Goal: Task Accomplishment & Management: Manage account settings

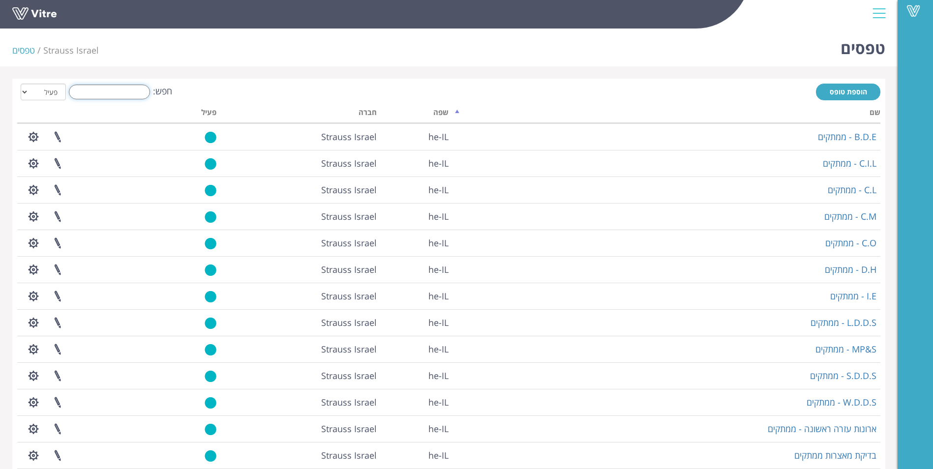
click at [121, 94] on input "חפש:" at bounding box center [109, 92] width 81 height 15
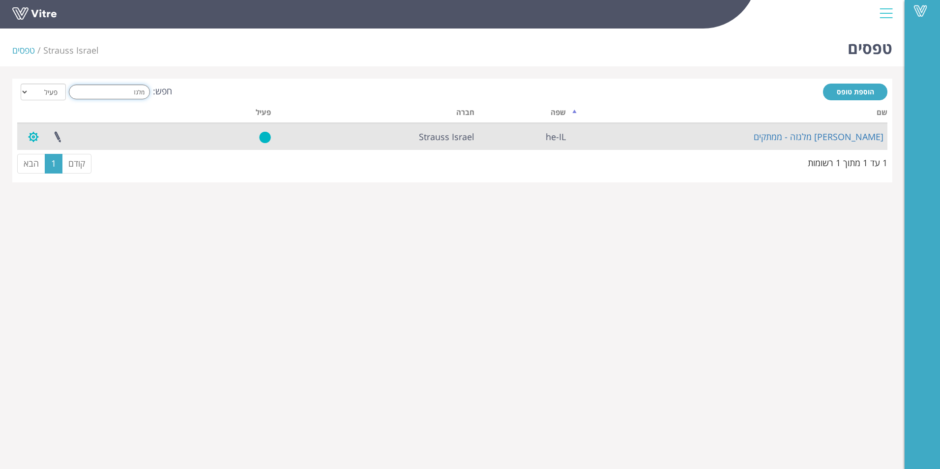
type input "מלגז"
click at [28, 138] on button "button" at bounding box center [33, 137] width 25 height 26
click at [844, 139] on link "[PERSON_NAME] מלגזה - ממתקים" at bounding box center [819, 137] width 130 height 12
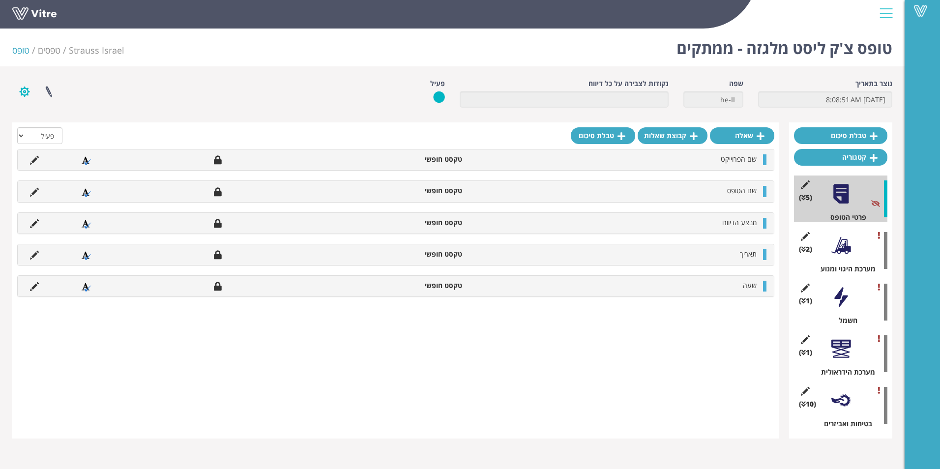
click at [24, 91] on button "button" at bounding box center [24, 92] width 25 height 26
click at [52, 128] on link "הגדרת משתמשים" at bounding box center [52, 127] width 78 height 13
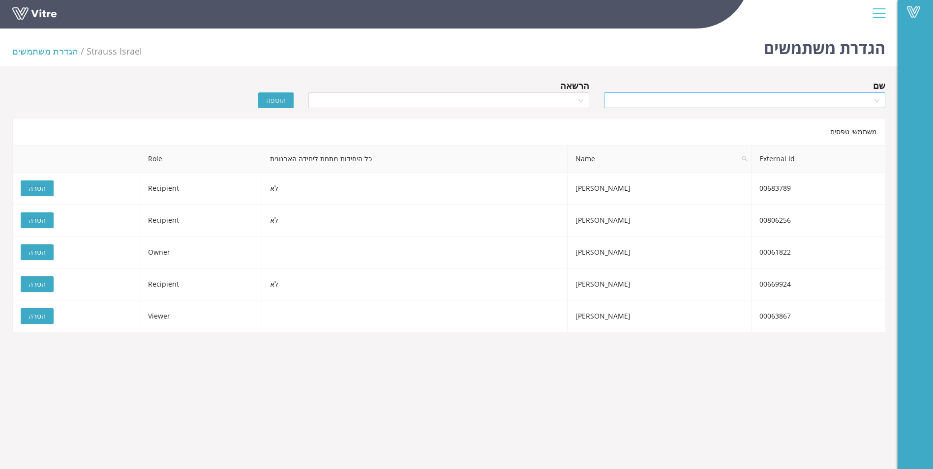
click at [846, 101] on input "search" at bounding box center [741, 100] width 263 height 15
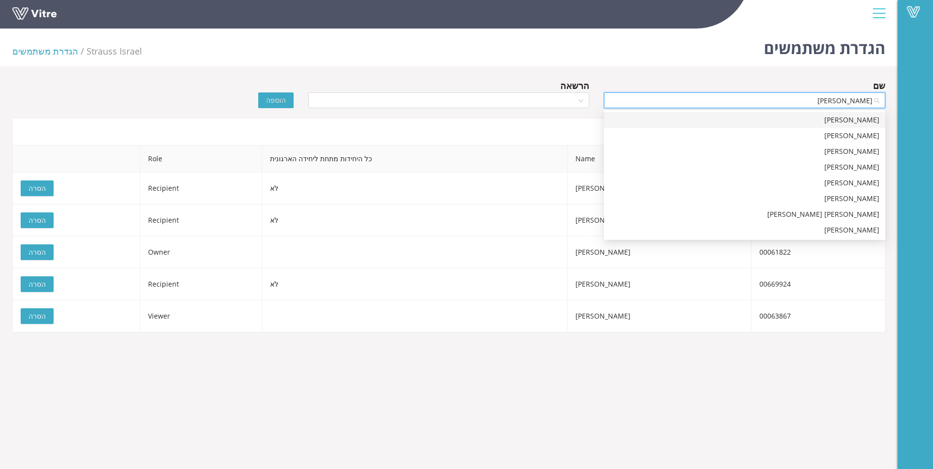
type input "גיא ק"
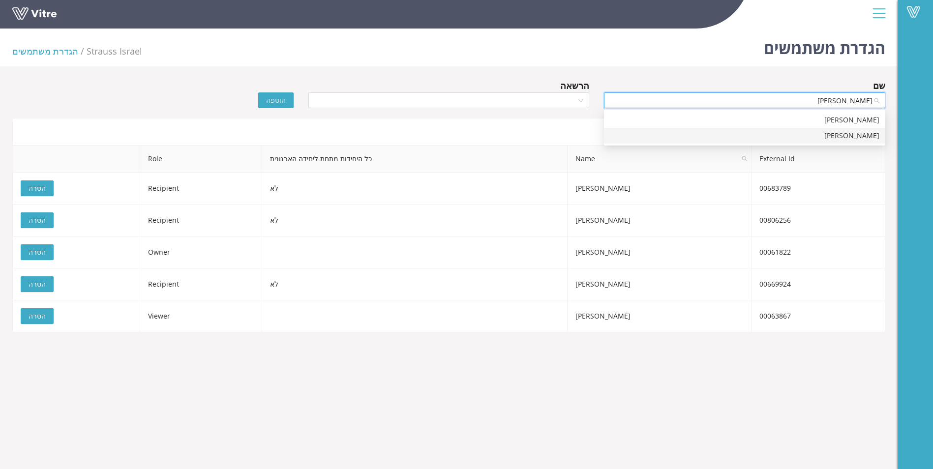
click at [873, 137] on div "גיא קליין" at bounding box center [744, 135] width 269 height 11
click at [577, 102] on div at bounding box center [448, 100] width 281 height 16
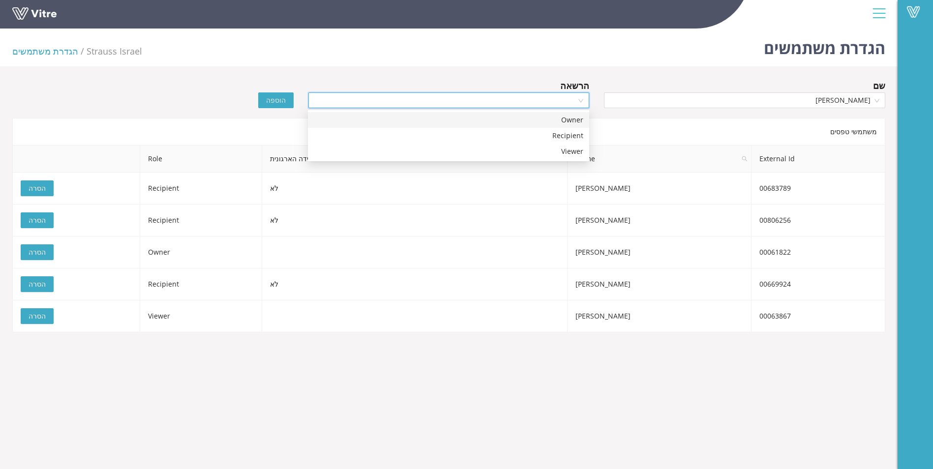
click at [571, 120] on div "Owner" at bounding box center [448, 120] width 269 height 11
click at [276, 99] on span "הוספה" at bounding box center [276, 100] width 20 height 11
